Goal: Task Accomplishment & Management: Complete application form

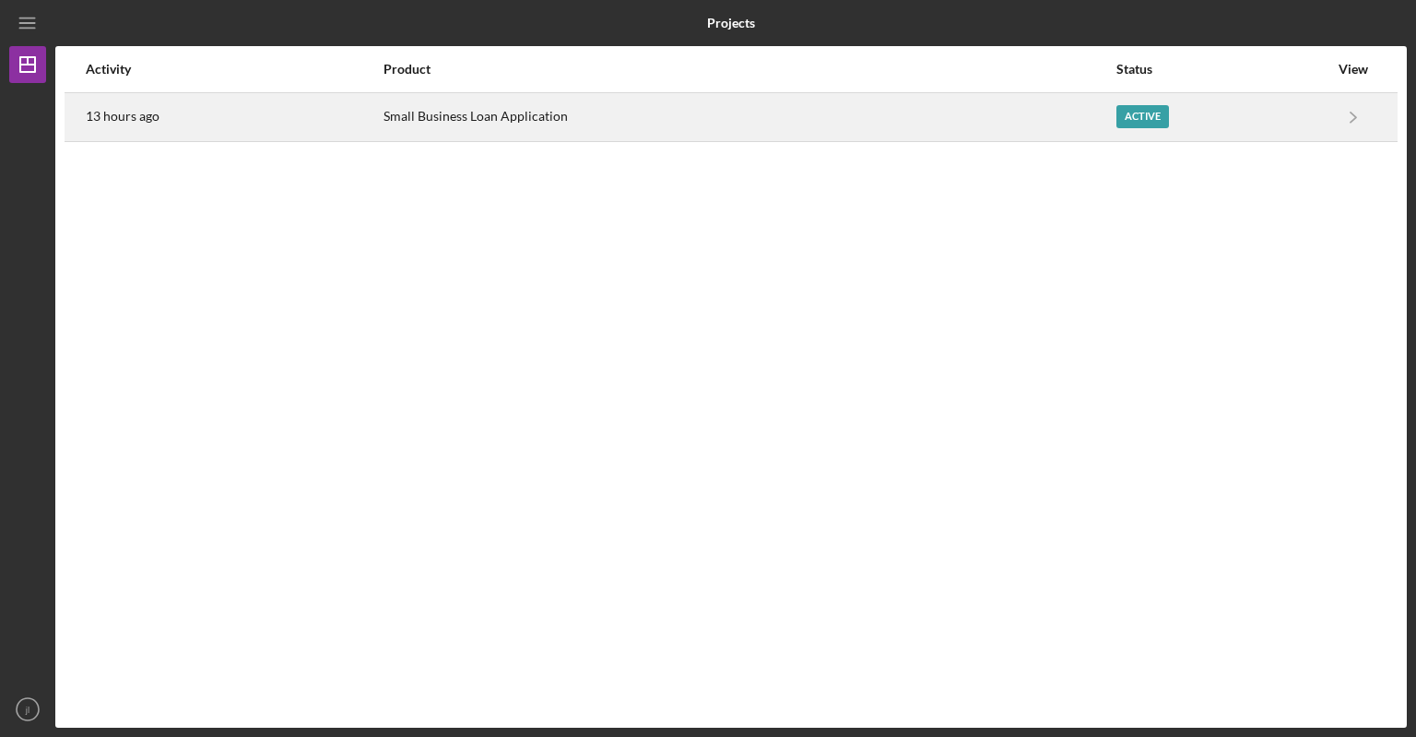
click at [1127, 110] on div "Active" at bounding box center [1143, 116] width 53 height 23
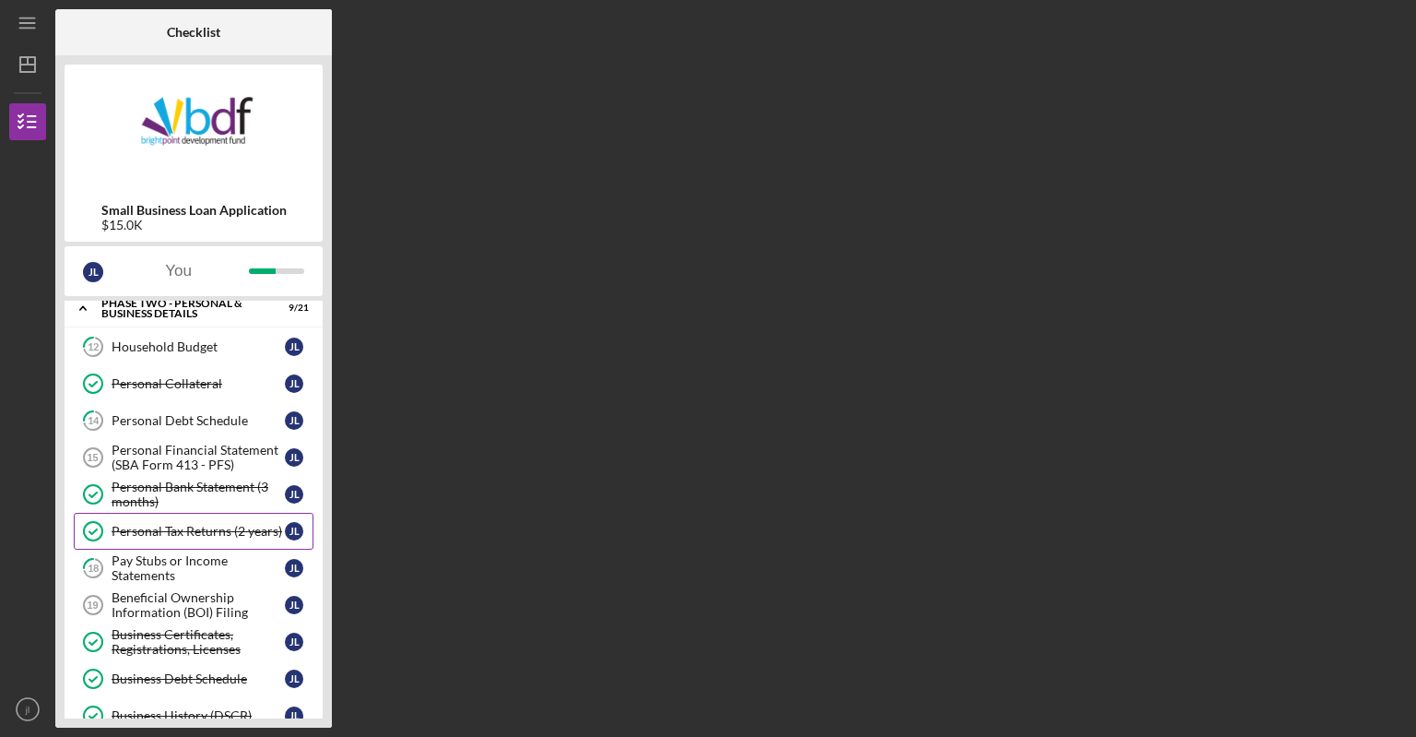
scroll to position [92, 0]
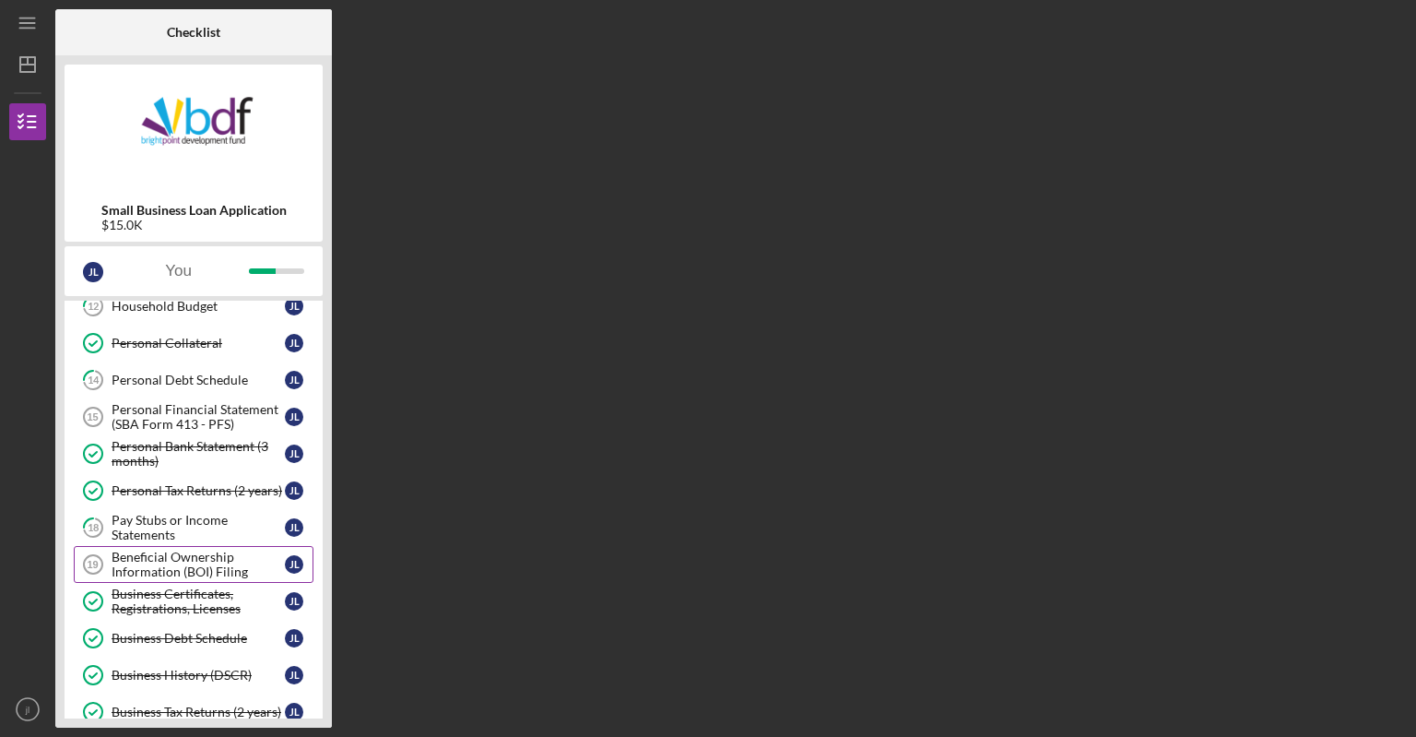
click at [188, 571] on div "Beneficial Ownership Information (BOI) Filing" at bounding box center [198, 565] width 173 height 30
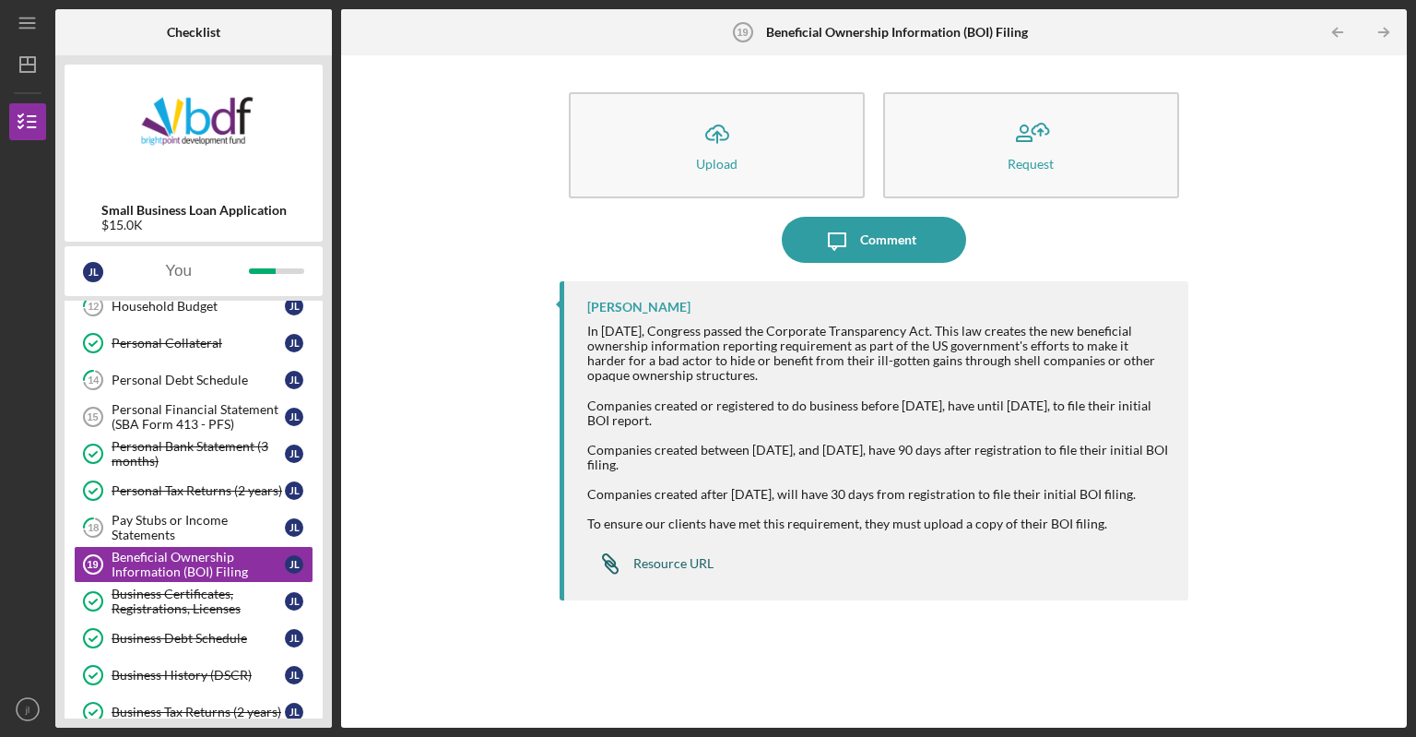
click at [690, 571] on div "Resource URL" at bounding box center [673, 563] width 80 height 15
click at [945, 233] on button "Icon/Message Comment" at bounding box center [874, 240] width 184 height 46
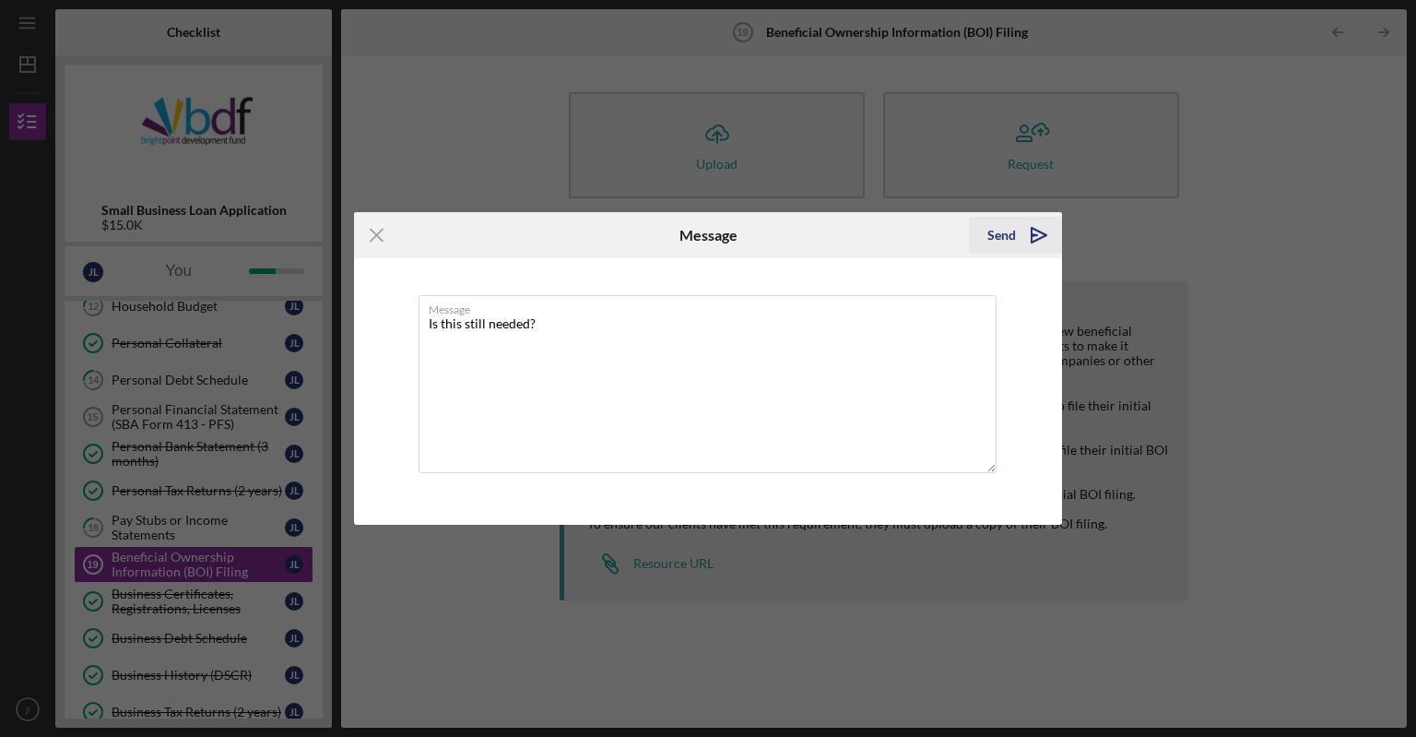
type textarea "Is this still needed?"
click at [992, 235] on div "Send" at bounding box center [1002, 235] width 29 height 37
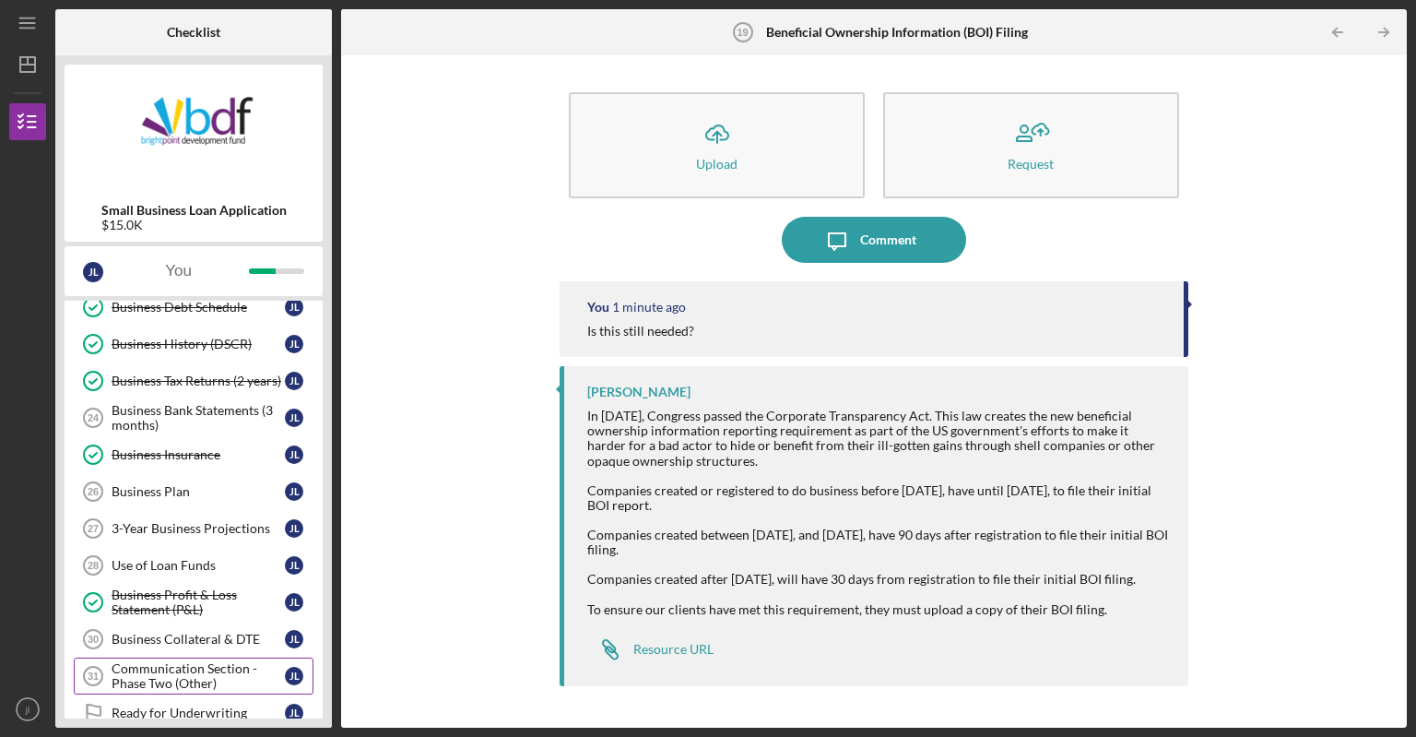
scroll to position [461, 0]
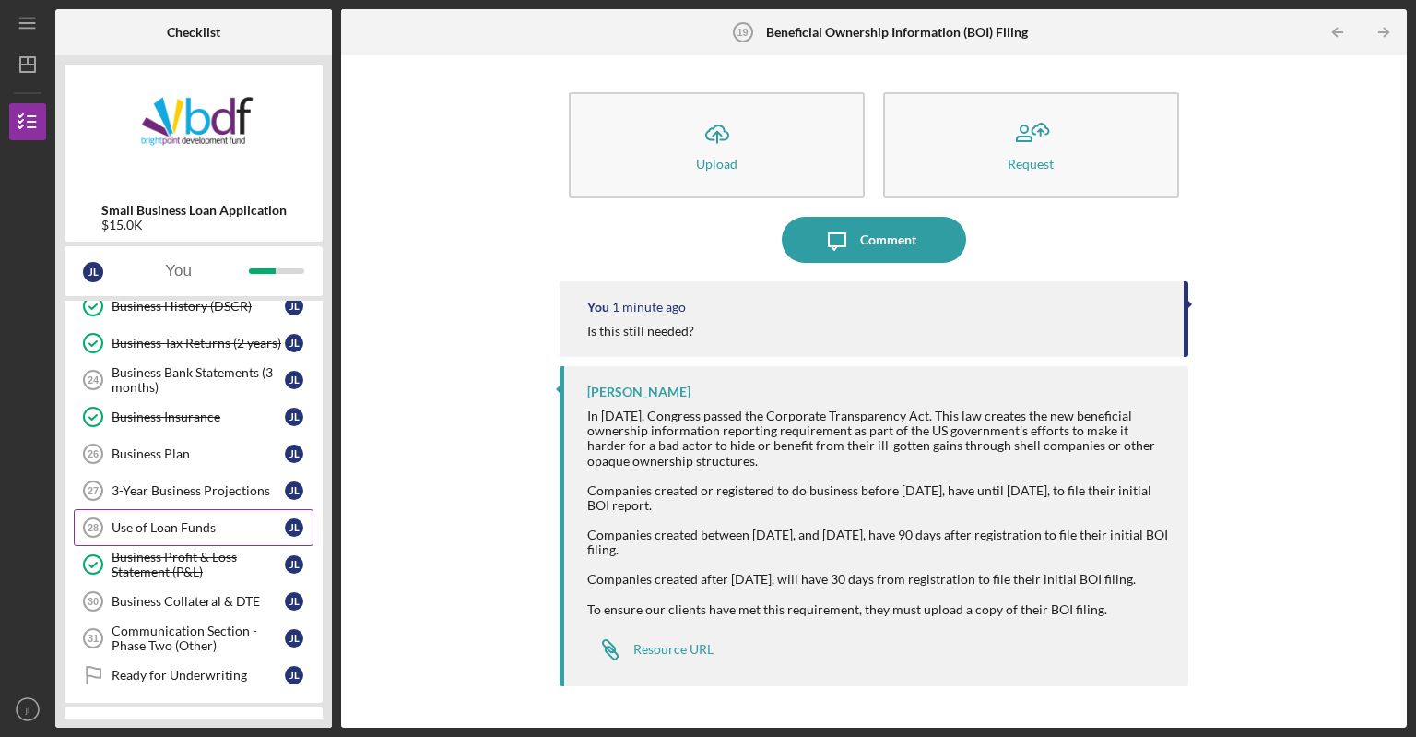
click at [213, 520] on div "Use of Loan Funds" at bounding box center [198, 527] width 173 height 15
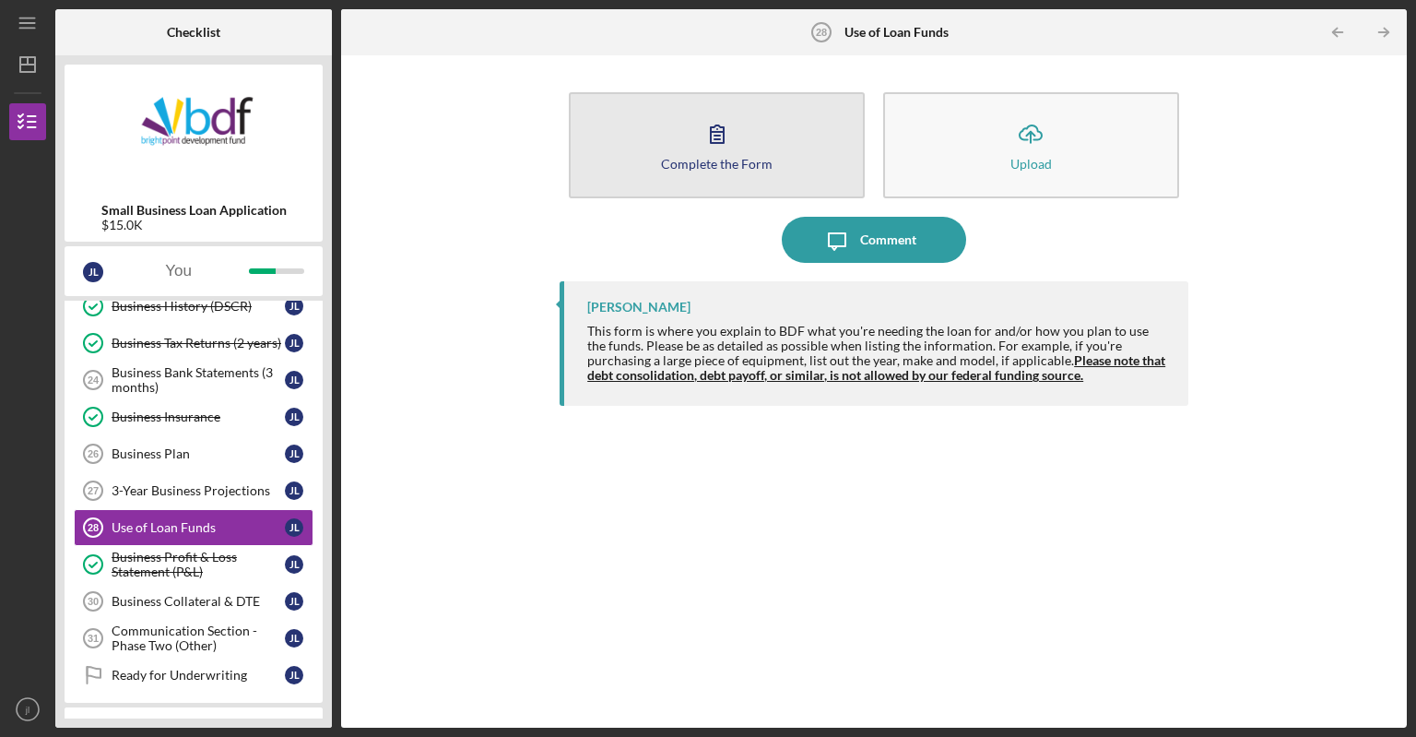
click at [715, 137] on icon "button" at bounding box center [717, 134] width 46 height 46
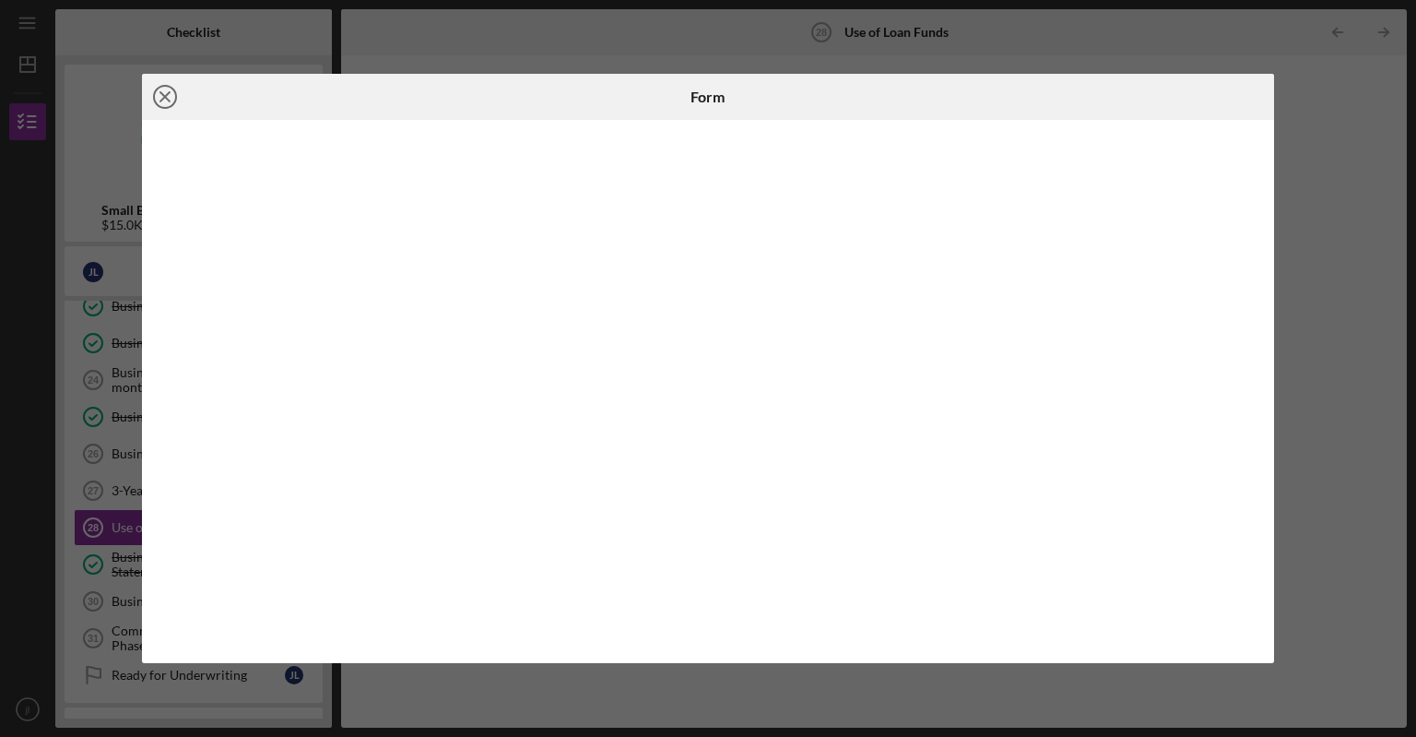
click at [161, 87] on circle at bounding box center [165, 97] width 22 height 22
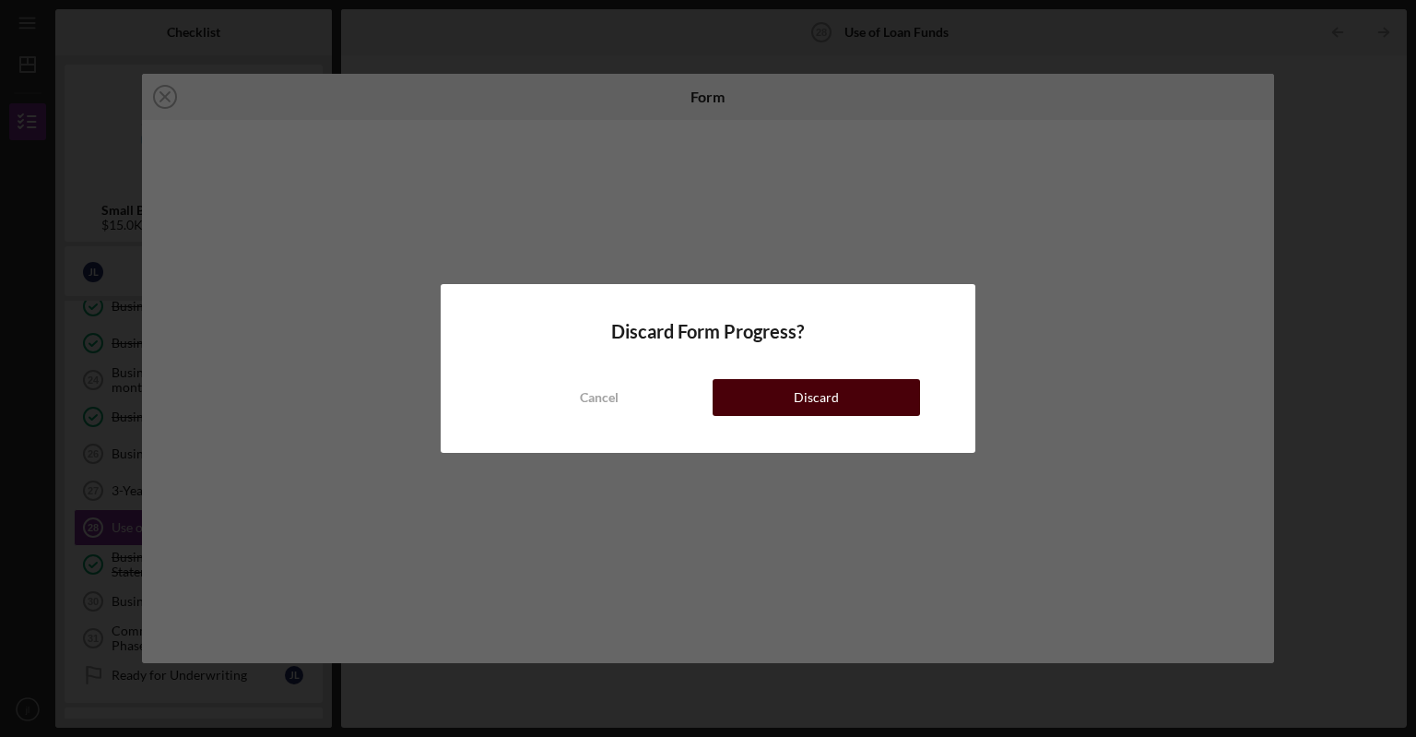
click at [747, 403] on button "Discard" at bounding box center [816, 397] width 207 height 37
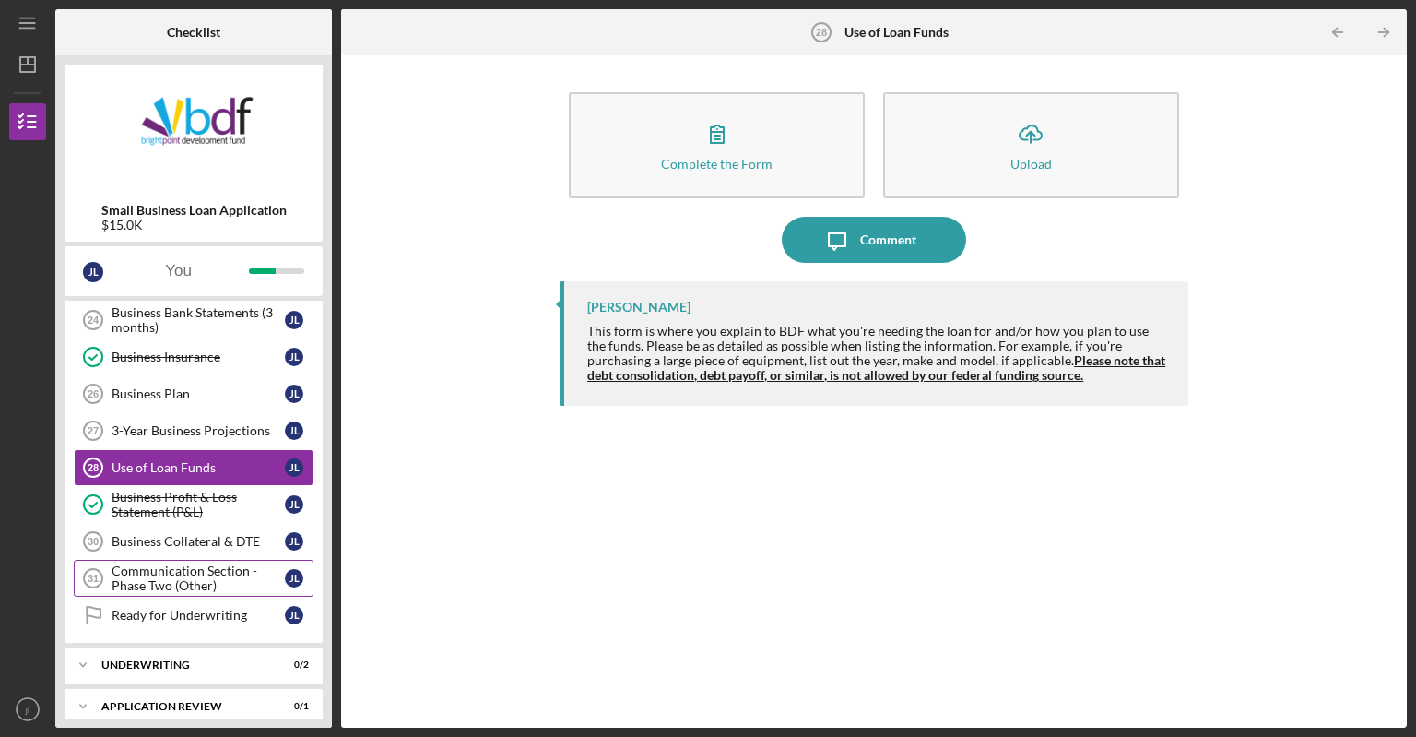
scroll to position [553, 0]
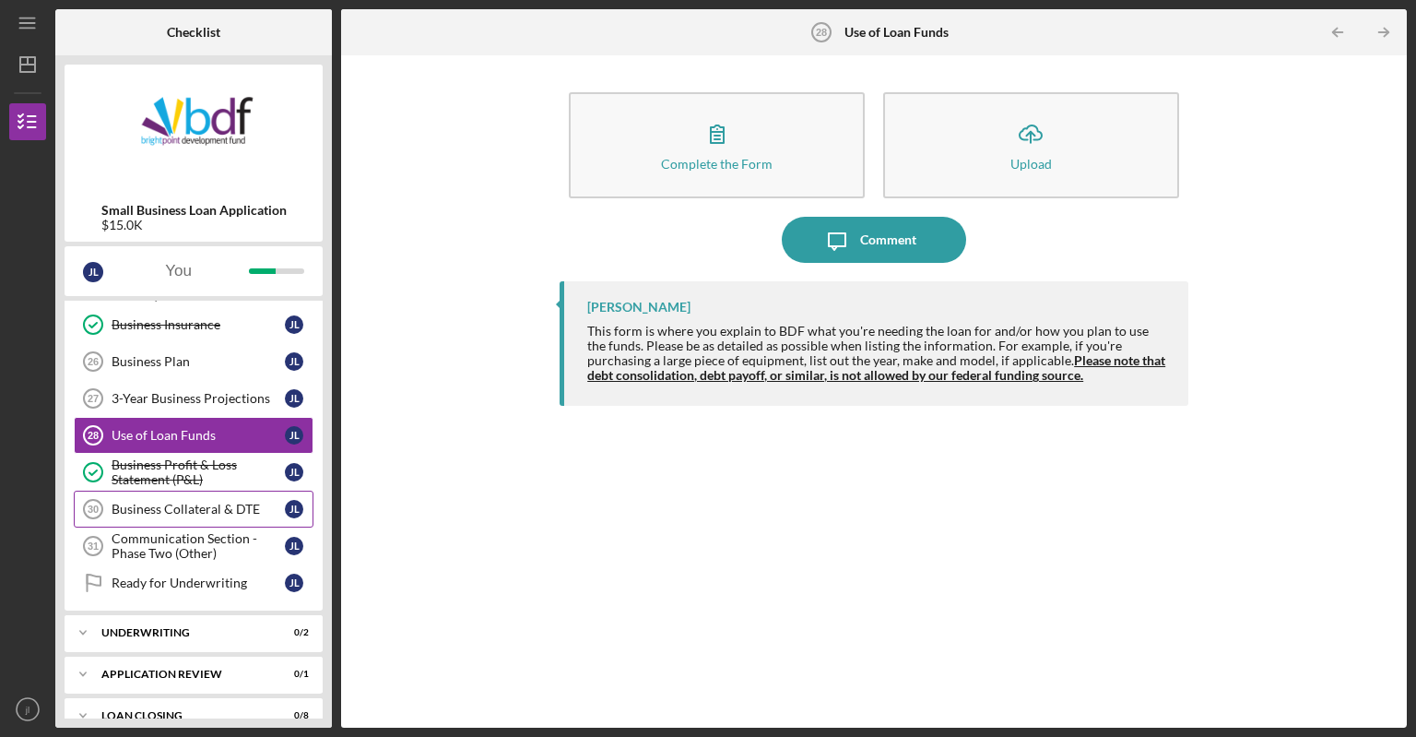
click at [166, 504] on div "Business Collateral & DTE" at bounding box center [198, 509] width 173 height 15
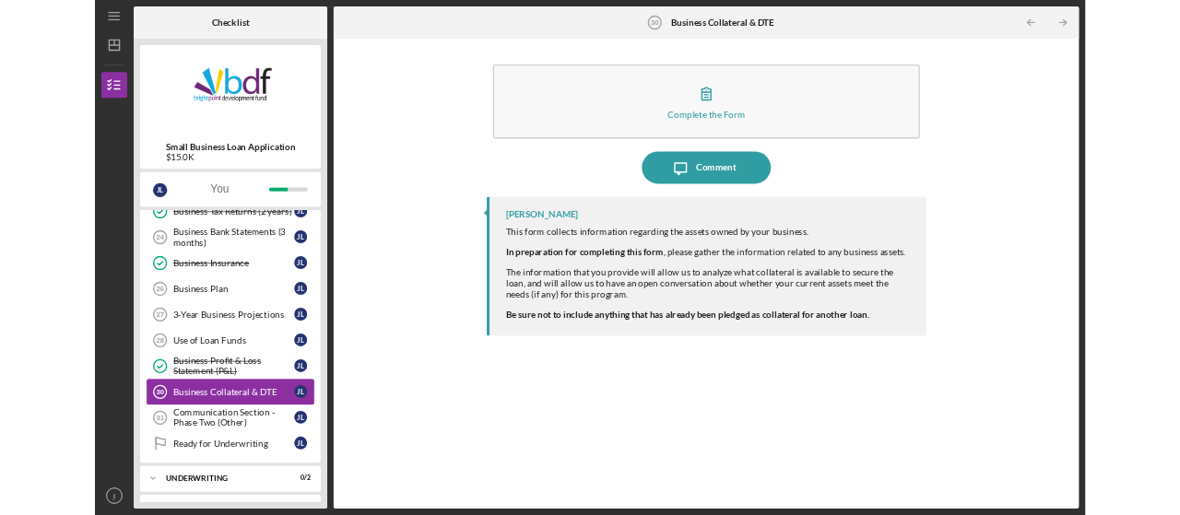
scroll to position [461, 0]
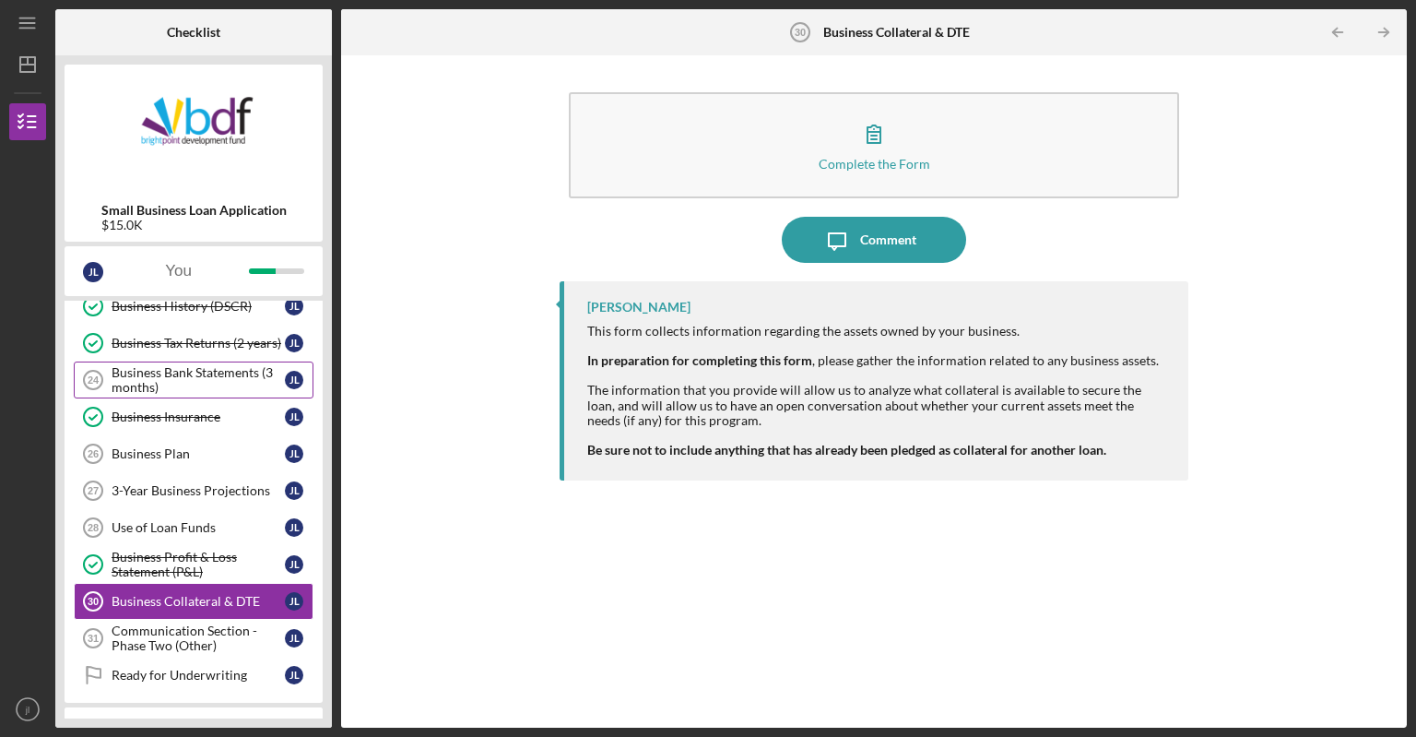
click at [203, 365] on div "Business Bank Statements (3 months)" at bounding box center [198, 380] width 173 height 30
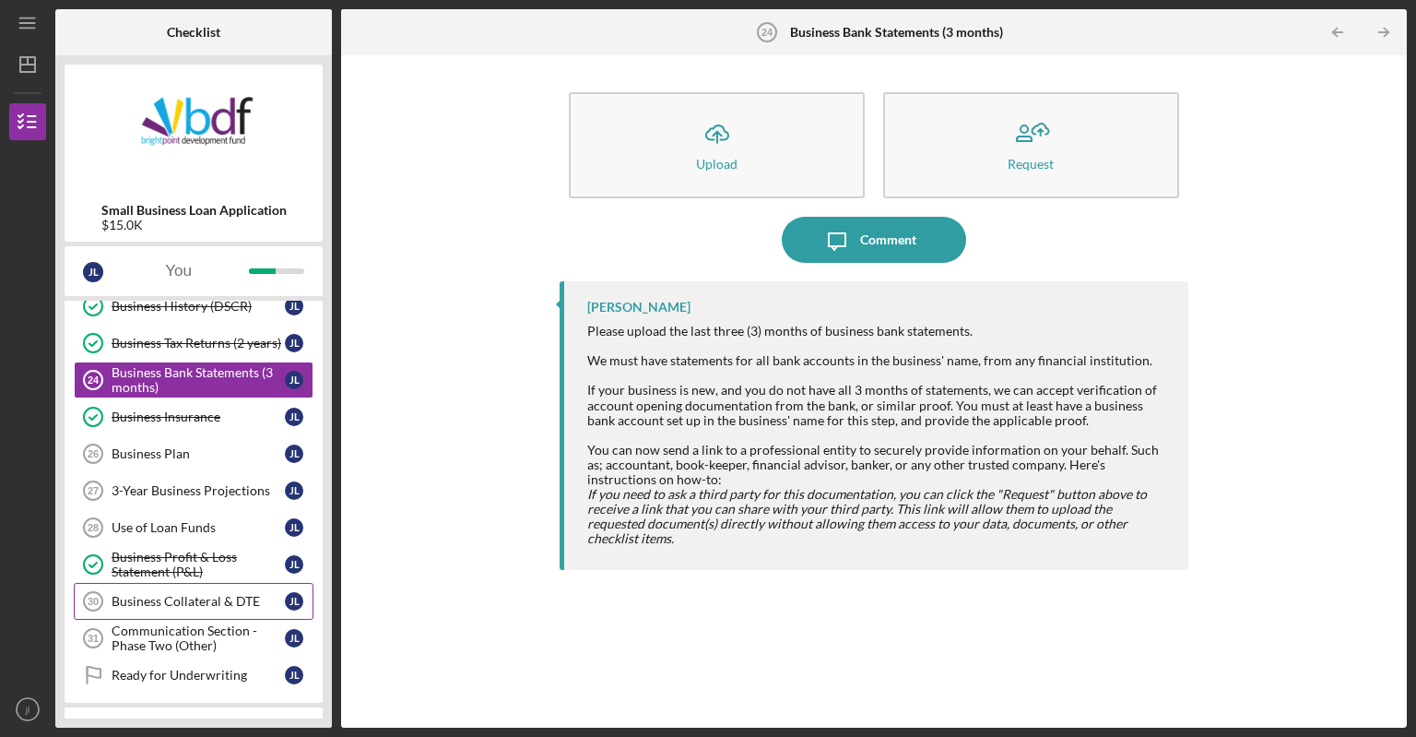
click at [222, 594] on div "Business Collateral & DTE" at bounding box center [198, 601] width 173 height 15
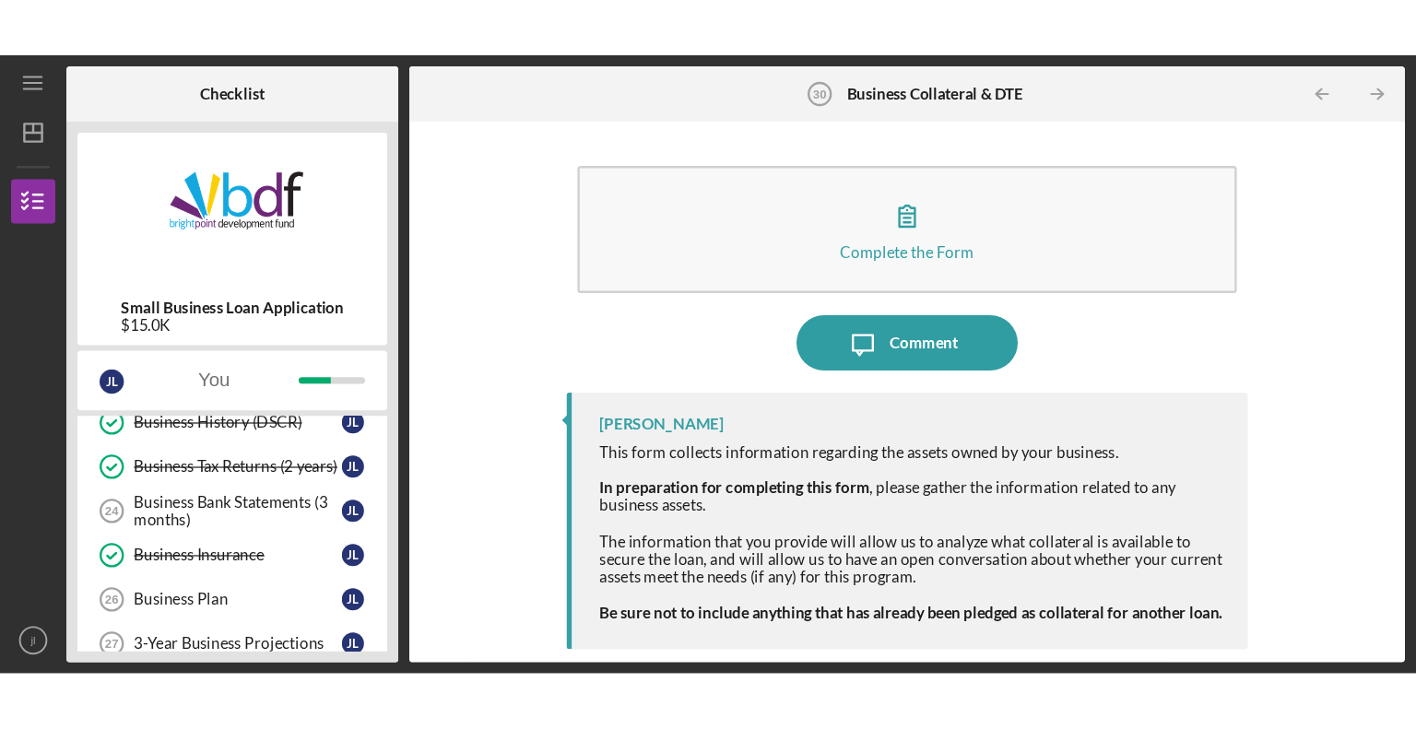
scroll to position [461, 0]
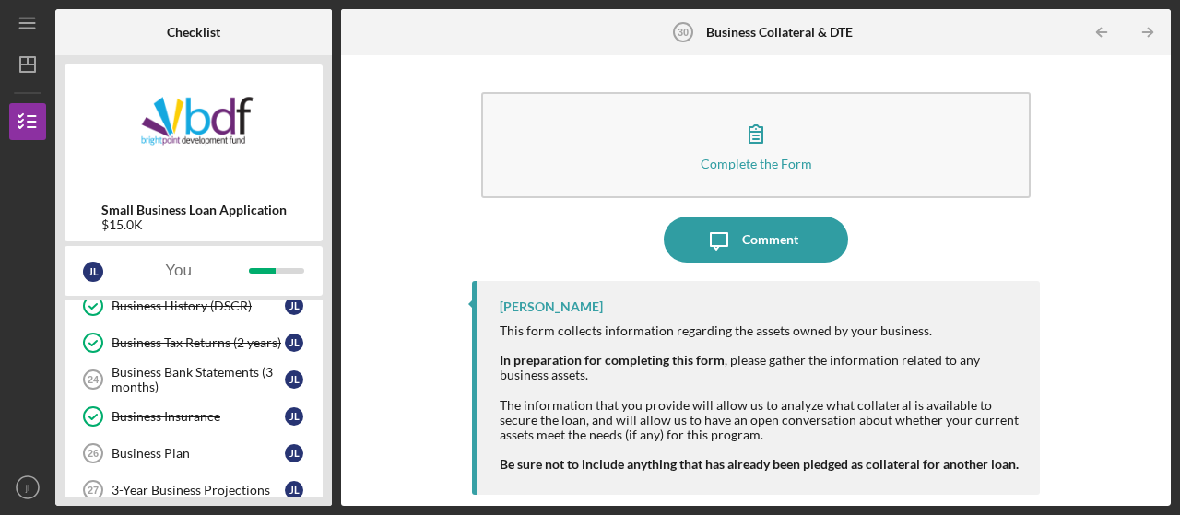
drag, startPoint x: 350, startPoint y: 407, endPoint x: 412, endPoint y: 537, distance: 143.9
